Goal: Navigation & Orientation: Find specific page/section

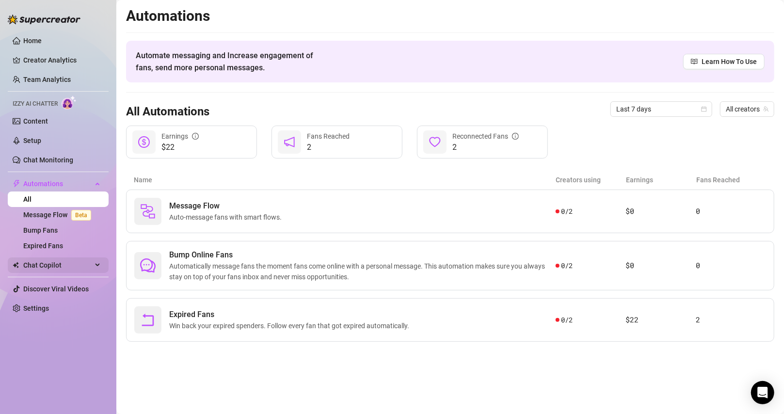
click at [56, 268] on span "Chat Copilot" at bounding box center [57, 265] width 69 height 16
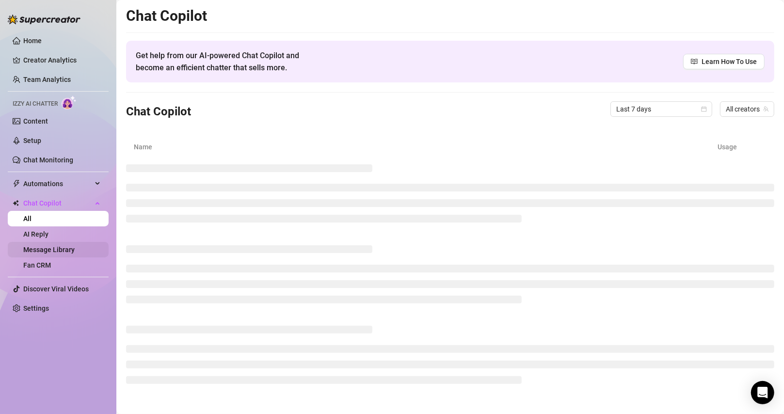
click at [50, 251] on link "Message Library" at bounding box center [48, 250] width 51 height 8
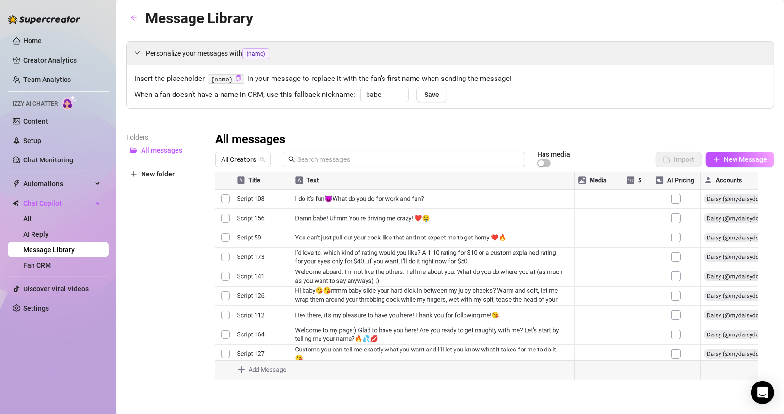
click at [61, 170] on ul "Home Creator Analytics Team Analytics Izzy AI Chatter Content Setup Chat Monito…" at bounding box center [58, 174] width 101 height 291
click at [53, 164] on link "Chat Monitoring" at bounding box center [48, 160] width 50 height 8
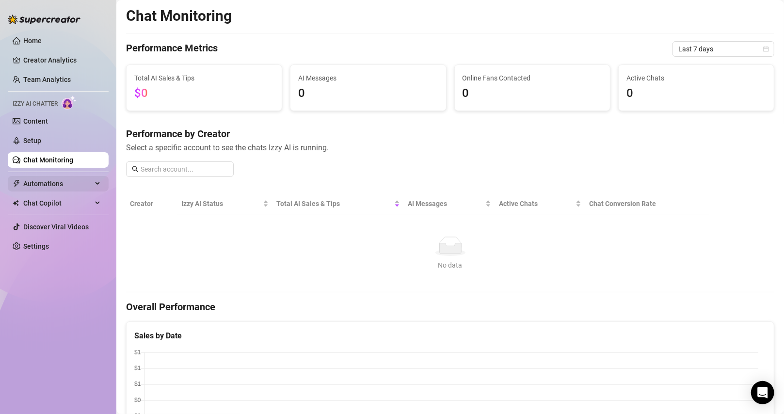
click at [34, 181] on span "Automations" at bounding box center [57, 184] width 69 height 16
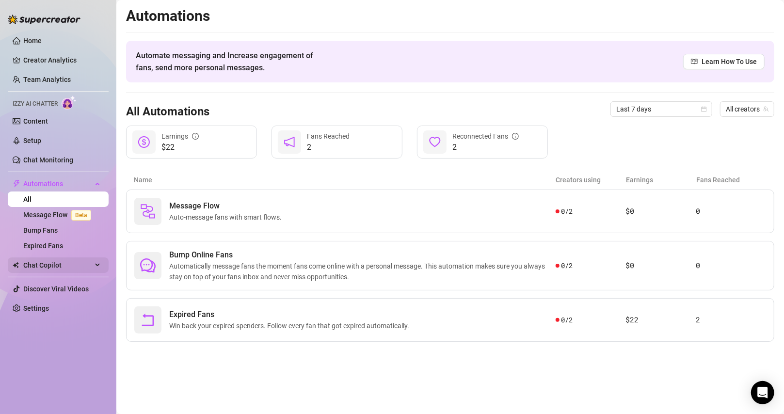
click at [64, 266] on span "Chat Copilot" at bounding box center [57, 265] width 69 height 16
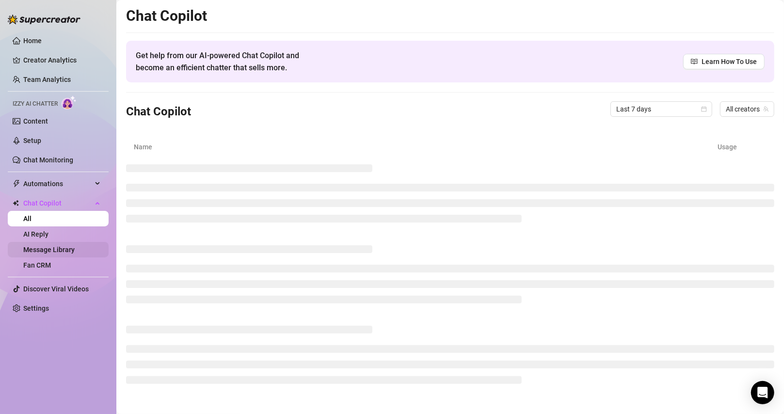
click at [56, 247] on link "Message Library" at bounding box center [48, 250] width 51 height 8
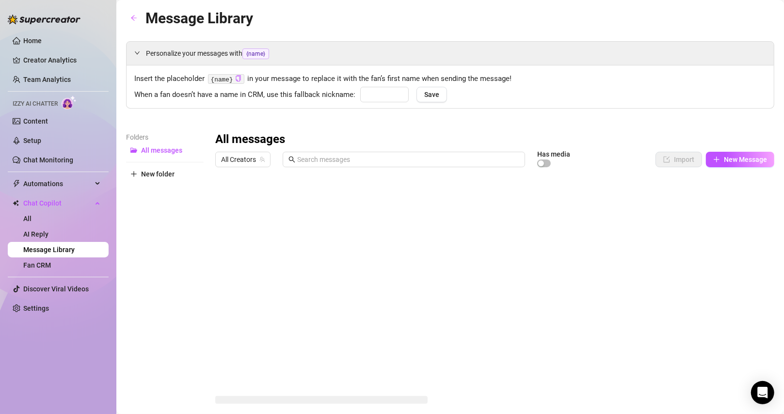
type input "babe"
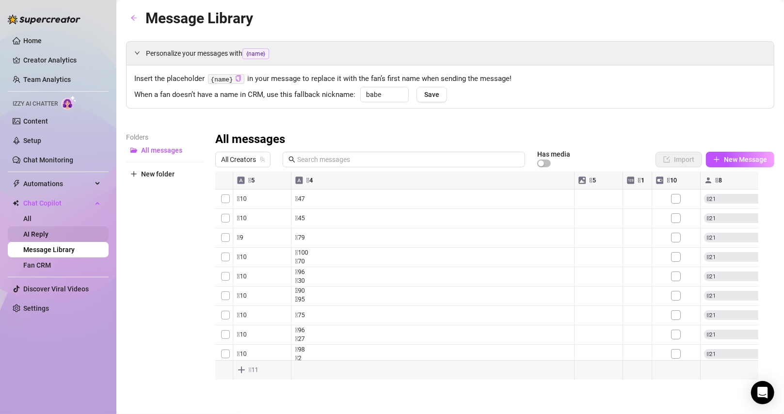
click at [41, 233] on link "AI Reply" at bounding box center [35, 234] width 25 height 8
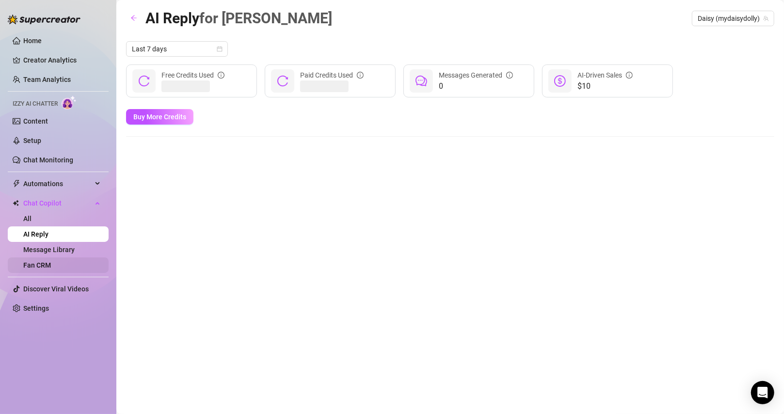
click at [44, 262] on link "Fan CRM" at bounding box center [37, 265] width 28 height 8
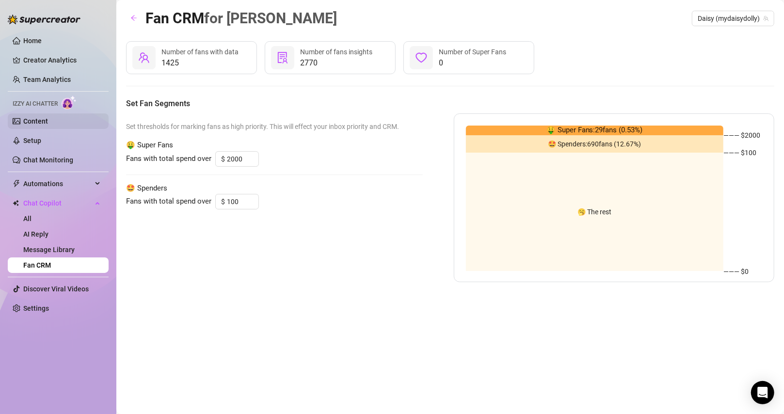
click at [33, 122] on link "Content" at bounding box center [35, 121] width 25 height 8
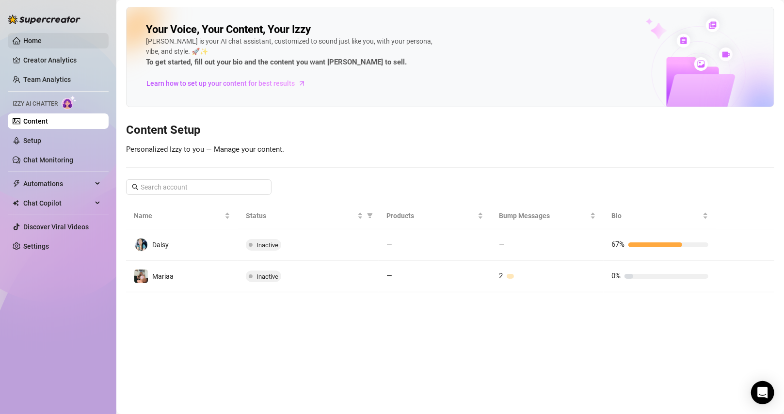
click at [31, 37] on link "Home" at bounding box center [32, 41] width 18 height 8
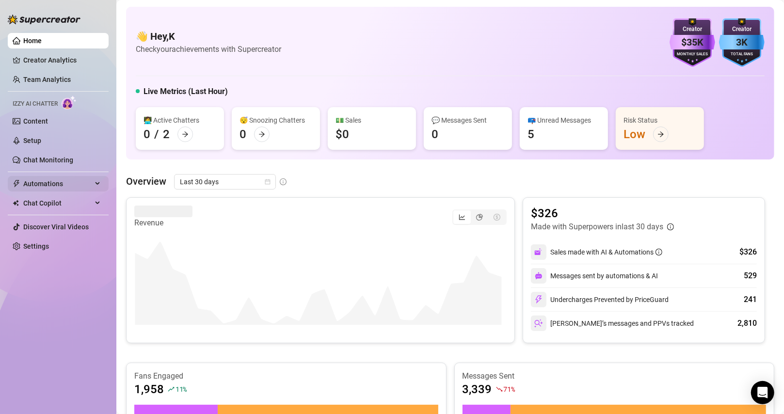
click at [50, 185] on span "Automations" at bounding box center [57, 184] width 69 height 16
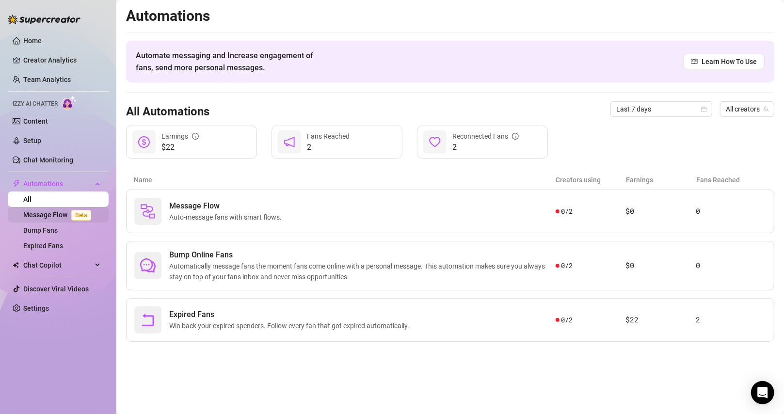
click at [47, 214] on link "Message Flow Beta" at bounding box center [59, 215] width 72 height 8
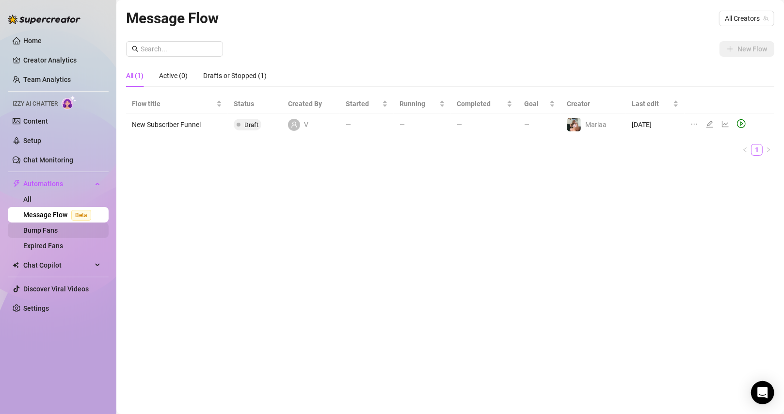
click at [46, 234] on link "Bump Fans" at bounding box center [40, 230] width 34 height 8
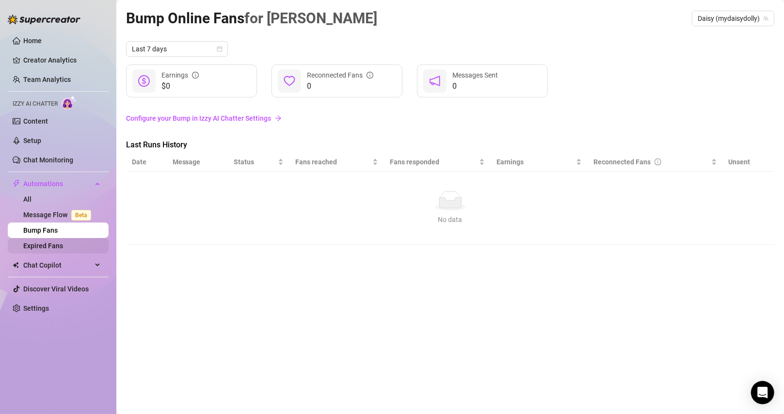
click at [57, 249] on link "Expired Fans" at bounding box center [43, 246] width 40 height 8
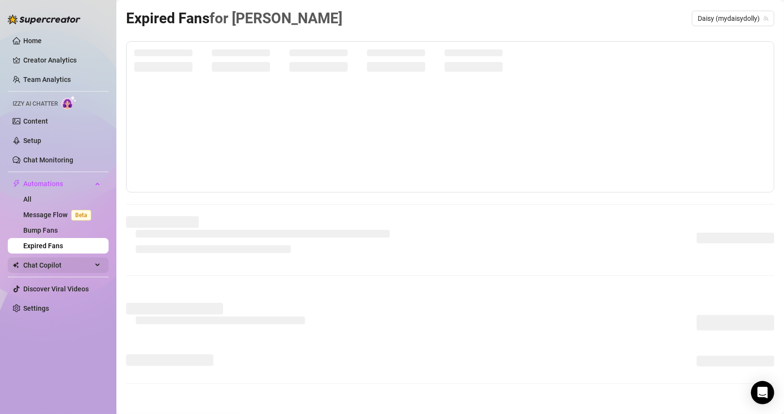
click at [56, 262] on span "Chat Copilot" at bounding box center [57, 265] width 69 height 16
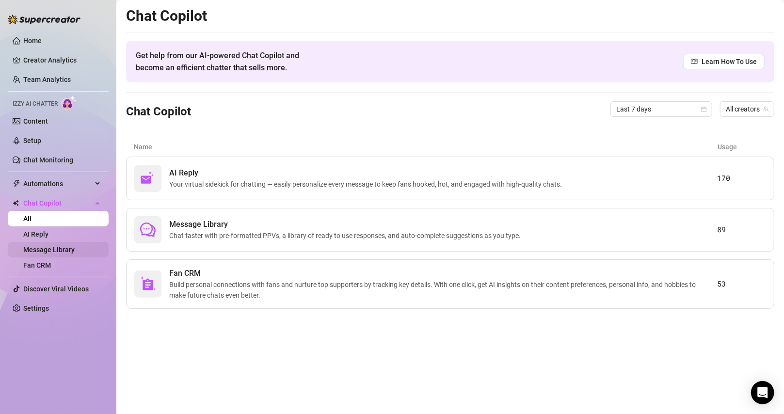
click at [46, 251] on link "Message Library" at bounding box center [48, 250] width 51 height 8
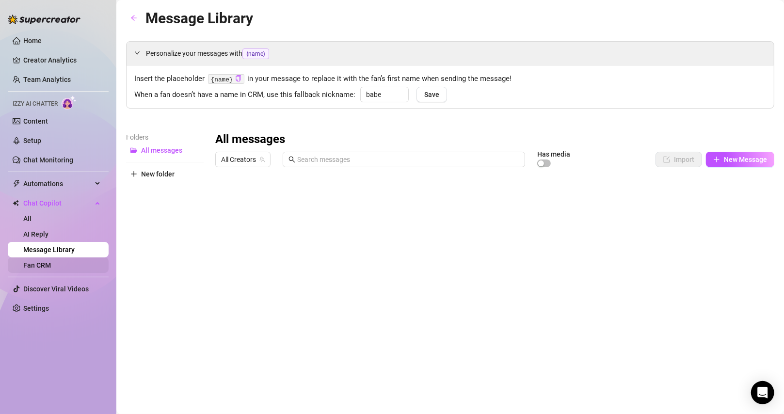
click at [51, 262] on link "Fan CRM" at bounding box center [37, 265] width 28 height 8
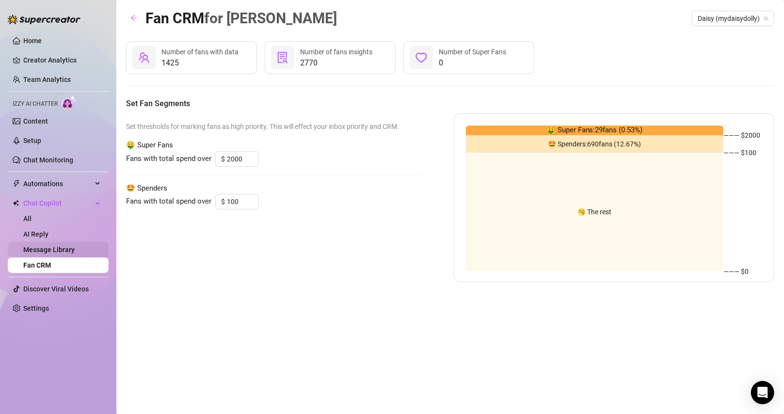
click at [45, 252] on link "Message Library" at bounding box center [48, 250] width 51 height 8
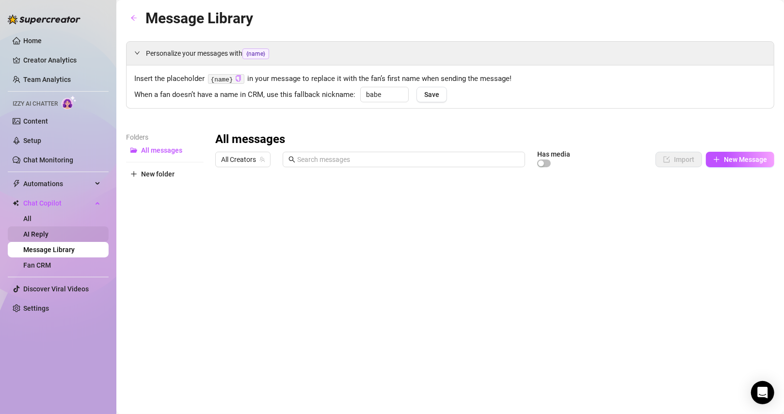
click at [27, 230] on link "AI Reply" at bounding box center [35, 234] width 25 height 8
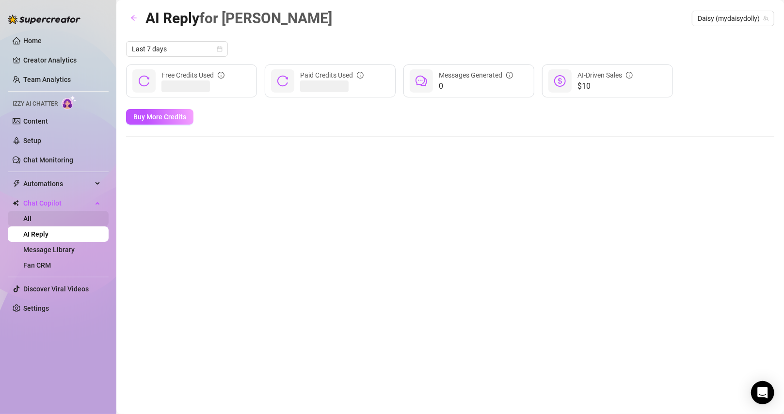
click at [25, 218] on link "All" at bounding box center [27, 219] width 8 height 8
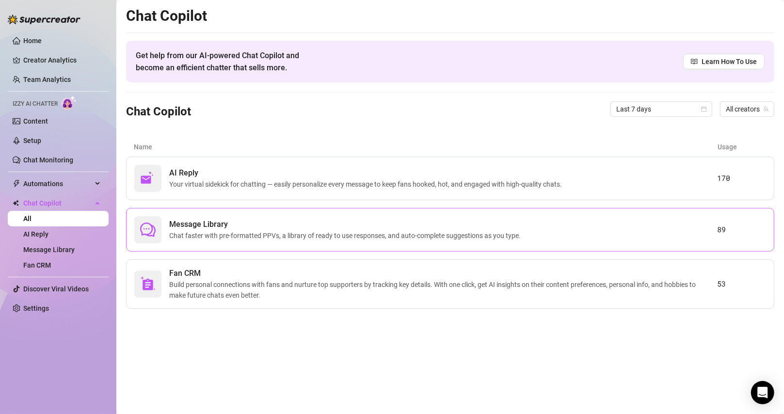
click at [226, 232] on span "Chat faster with pre-formatted PPVs, a library of ready to use responses, and a…" at bounding box center [346, 235] width 355 height 11
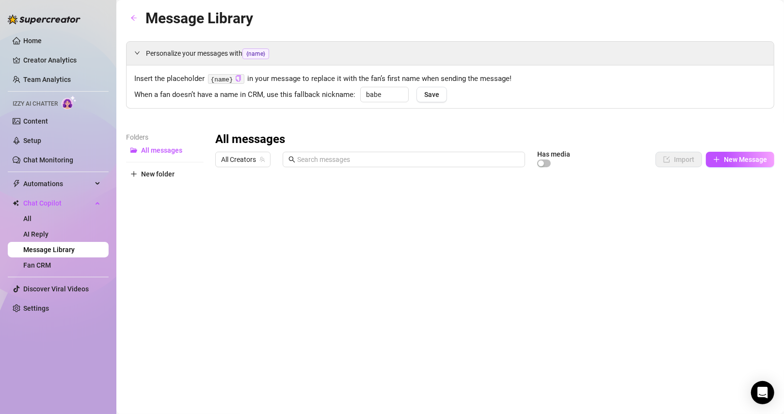
scroll to position [2, 0]
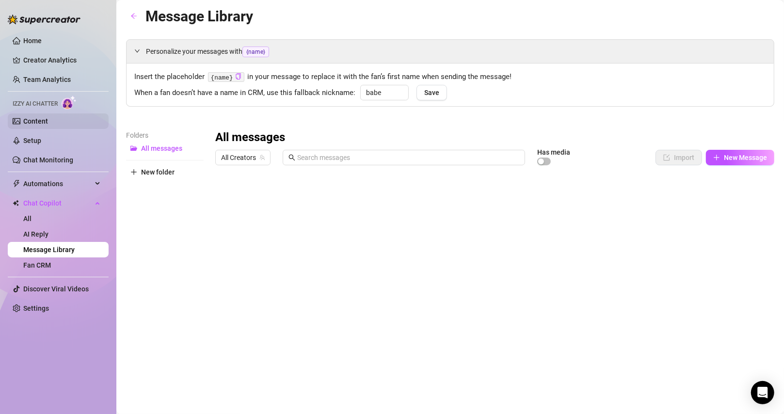
click at [44, 120] on link "Content" at bounding box center [35, 121] width 25 height 8
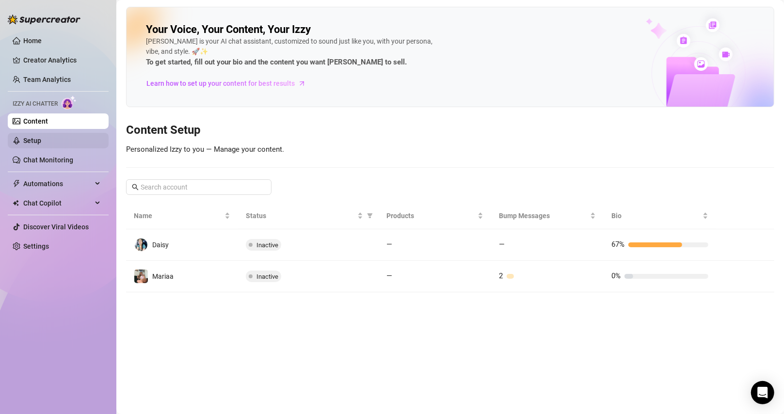
click at [41, 137] on link "Setup" at bounding box center [32, 141] width 18 height 8
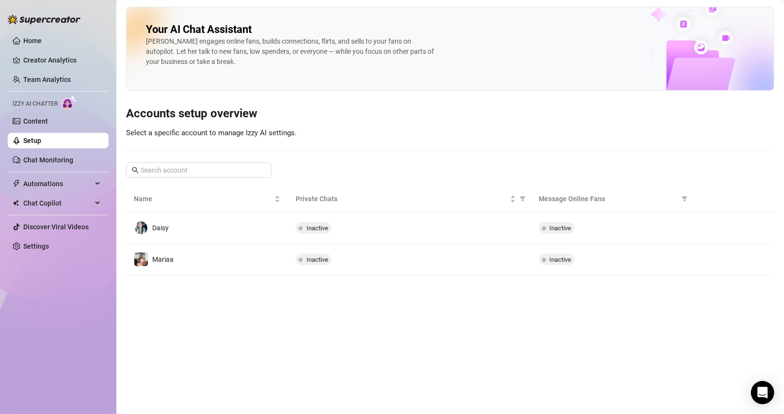
click at [47, 52] on ul "Home Creator Analytics Team Analytics Izzy AI Chatter Content Setup Chat Monito…" at bounding box center [58, 143] width 101 height 229
click at [44, 58] on link "Creator Analytics" at bounding box center [62, 60] width 78 height 16
